Goal: Task Accomplishment & Management: Manage account settings

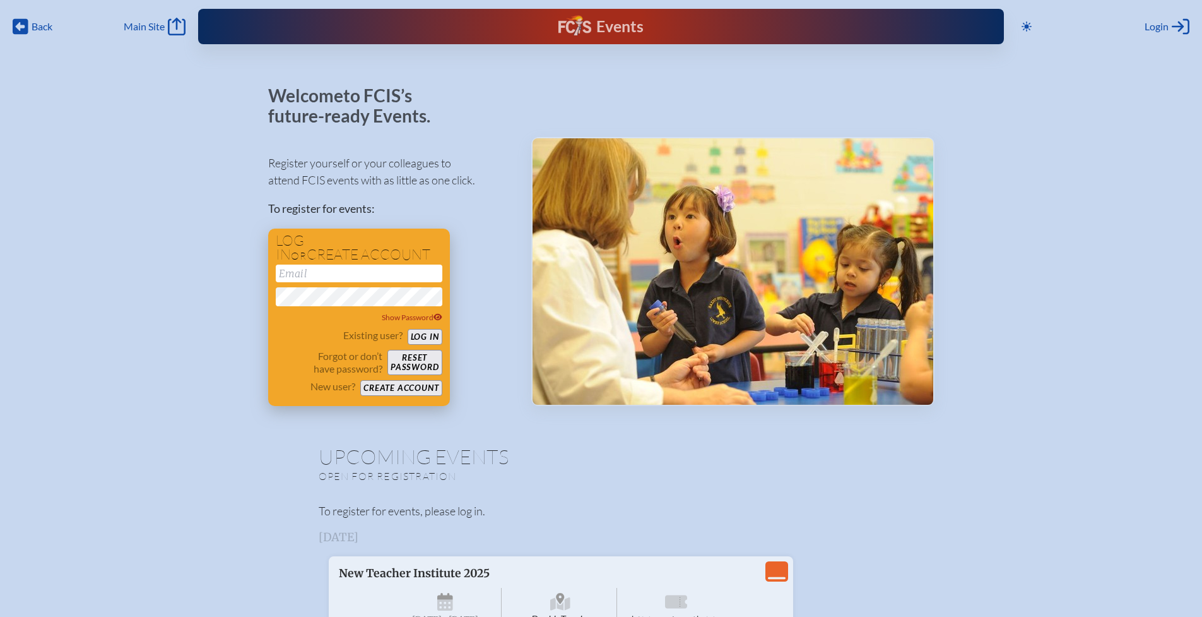
type input "[EMAIL_ADDRESS][DOMAIN_NAME]"
click at [429, 336] on button "Log in" at bounding box center [425, 337] width 35 height 16
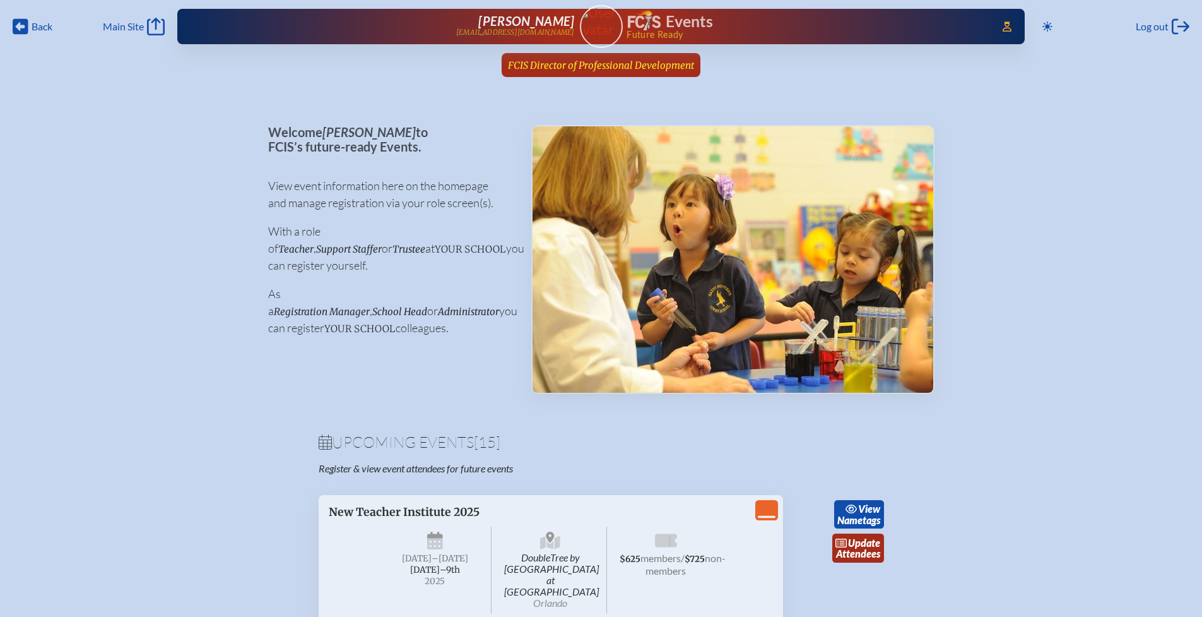
click at [660, 62] on span "FCIS Director of Professional Development" at bounding box center [601, 65] width 186 height 12
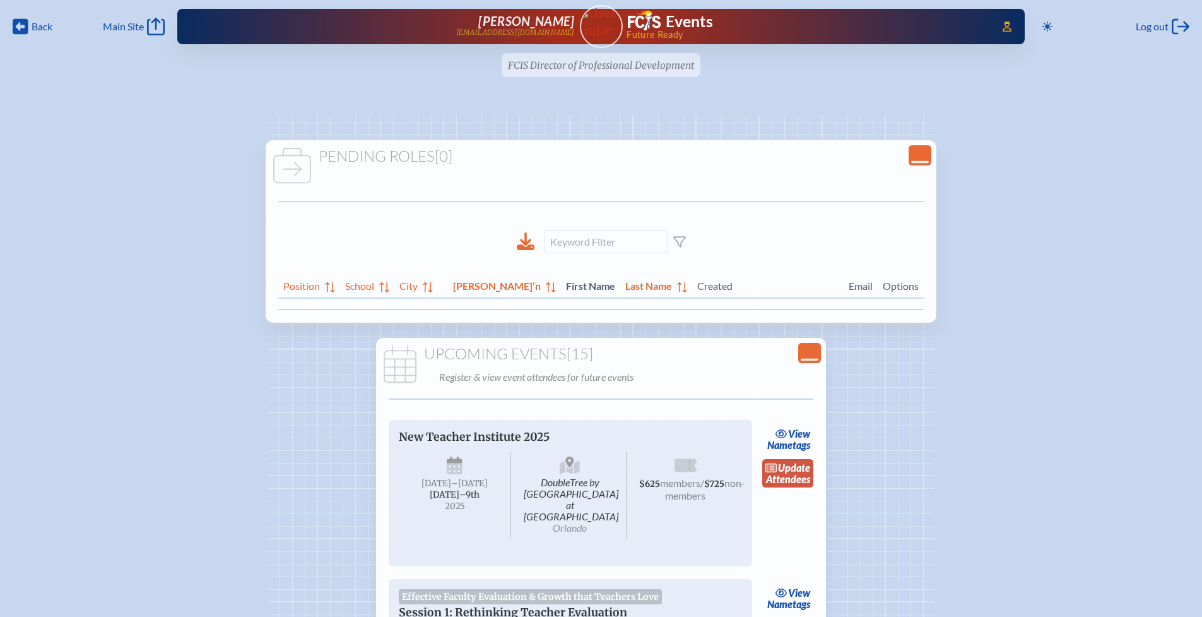
click at [800, 476] on link "update Attendees" at bounding box center [788, 473] width 52 height 29
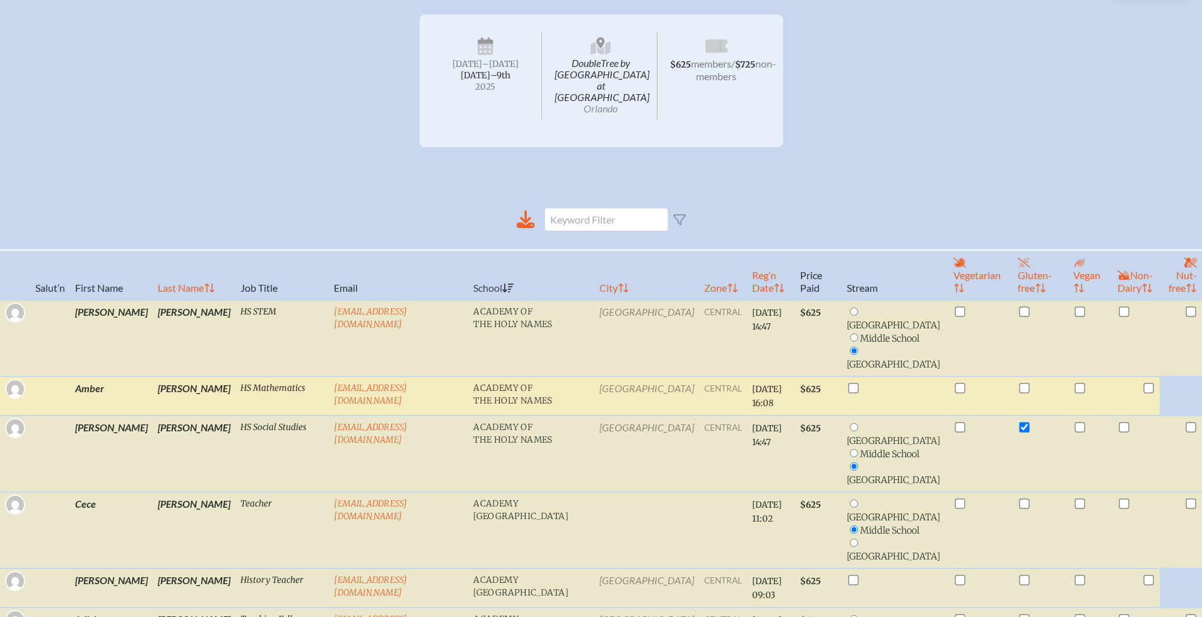
scroll to position [454, 0]
